Goal: Subscribe to service/newsletter

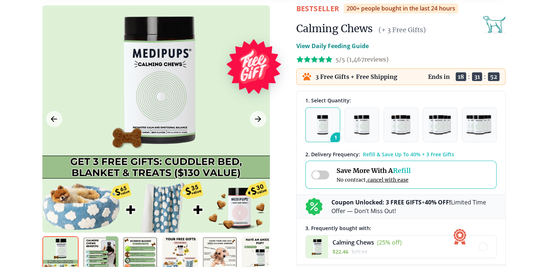
scroll to position [72, 0]
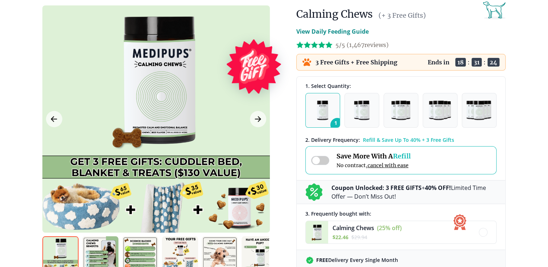
click at [323, 105] on img "button" at bounding box center [322, 111] width 11 height 20
click at [362, 109] on img "button" at bounding box center [361, 111] width 15 height 20
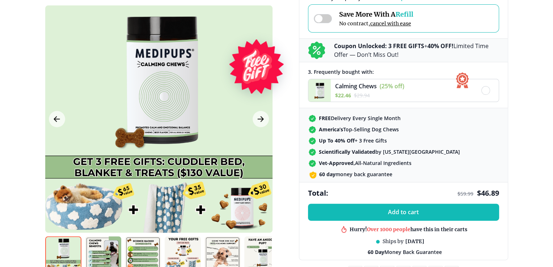
scroll to position [290, 0]
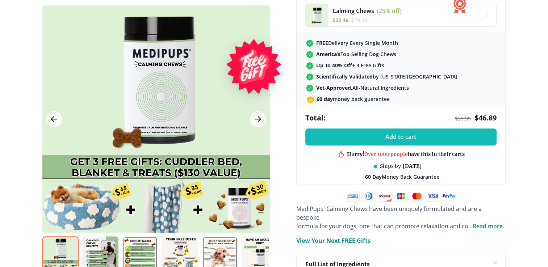
click at [268, 228] on div at bounding box center [155, 118] width 227 height 227
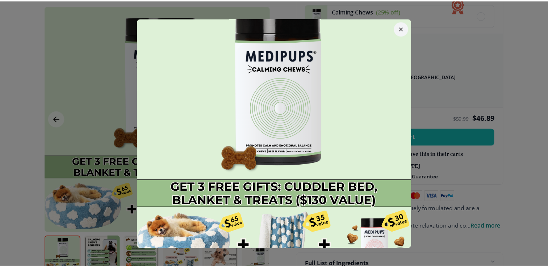
scroll to position [38, 0]
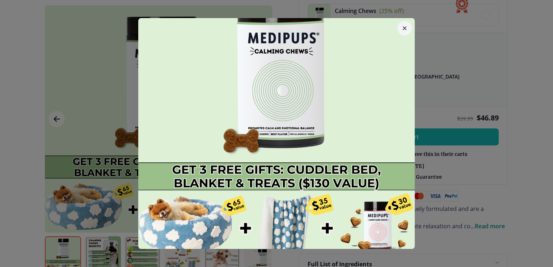
click at [403, 29] on icon "button" at bounding box center [405, 28] width 4 height 4
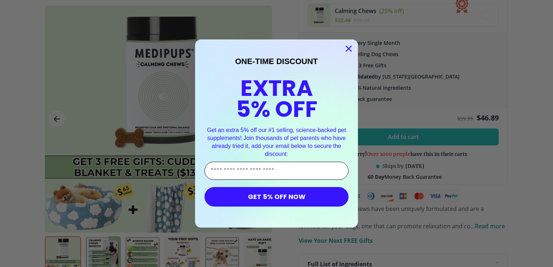
click at [265, 170] on input "Enter Your Email Address" at bounding box center [277, 171] width 144 height 18
type input "**********"
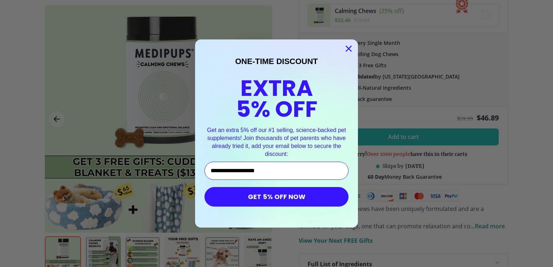
click at [268, 199] on button "GET 5% OFF NOW" at bounding box center [277, 197] width 144 height 20
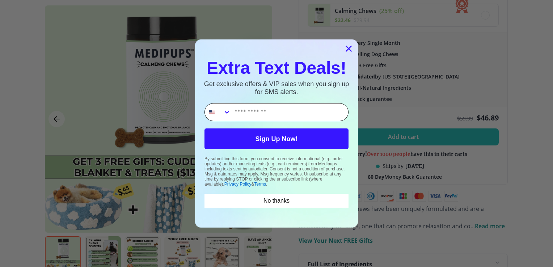
click at [236, 114] on input "Phone Number" at bounding box center [289, 112] width 117 height 17
type input "*"
click at [273, 114] on input "Phone Number" at bounding box center [289, 112] width 117 height 17
type input "**********"
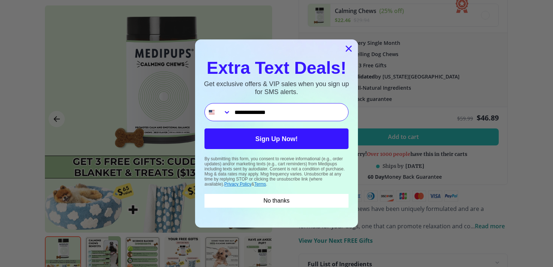
click at [271, 143] on button "Sign Up Now!" at bounding box center [277, 139] width 144 height 21
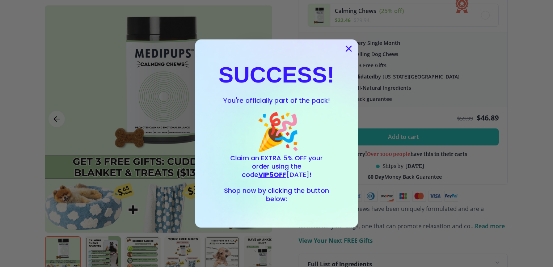
click at [278, 215] on div "SUCCESS! You're officially part of the pack! 🎉 Claim an EXTRA 5% OFF your order…" at bounding box center [276, 134] width 148 height 174
click at [274, 203] on span "Shop now by clicking the button below:" at bounding box center [276, 194] width 105 height 17
click at [346, 47] on circle "Close dialog" at bounding box center [349, 49] width 12 height 12
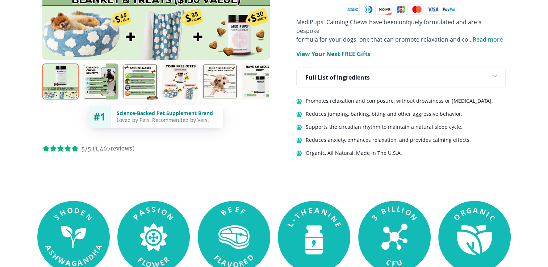
scroll to position [478, 0]
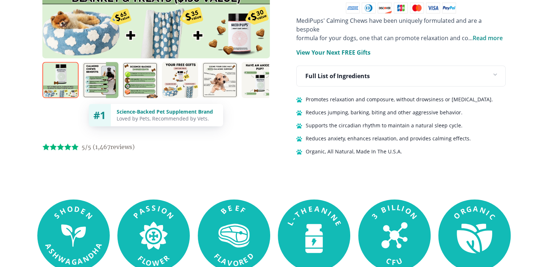
click at [96, 79] on img at bounding box center [100, 80] width 36 height 36
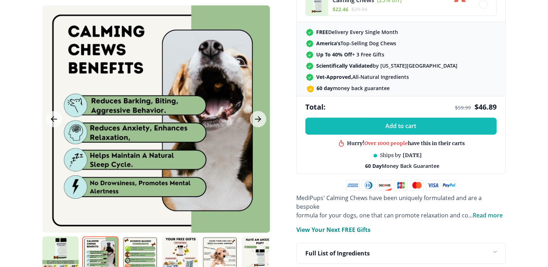
scroll to position [300, 0]
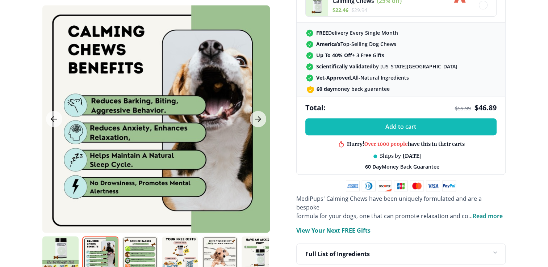
click at [142, 245] on img at bounding box center [140, 254] width 36 height 36
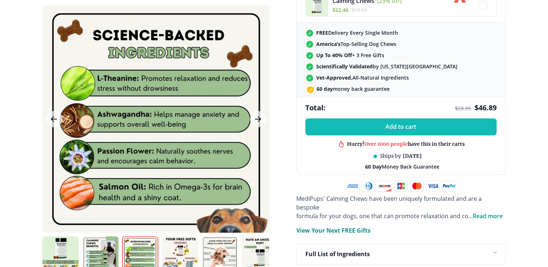
click at [186, 245] on img at bounding box center [180, 254] width 36 height 36
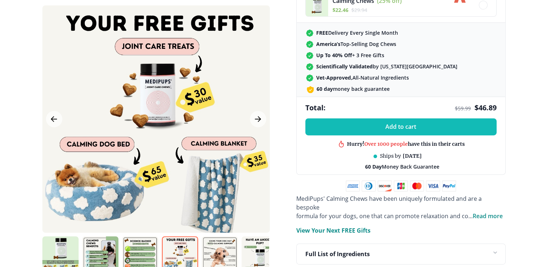
click at [221, 244] on img at bounding box center [220, 254] width 36 height 36
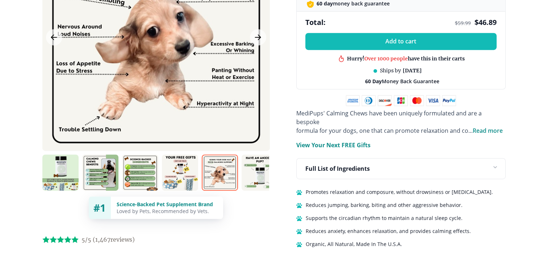
scroll to position [387, 0]
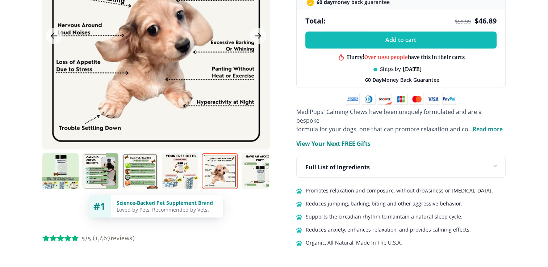
click at [488, 125] on span "Read more" at bounding box center [487, 129] width 30 height 8
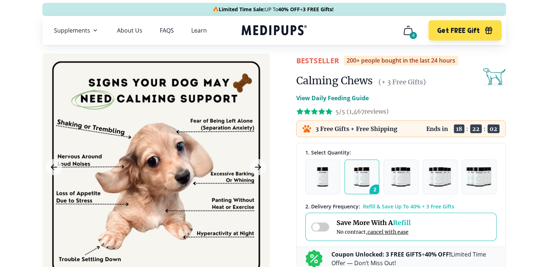
scroll to position [0, 0]
